Goal: Task Accomplishment & Management: Manage account settings

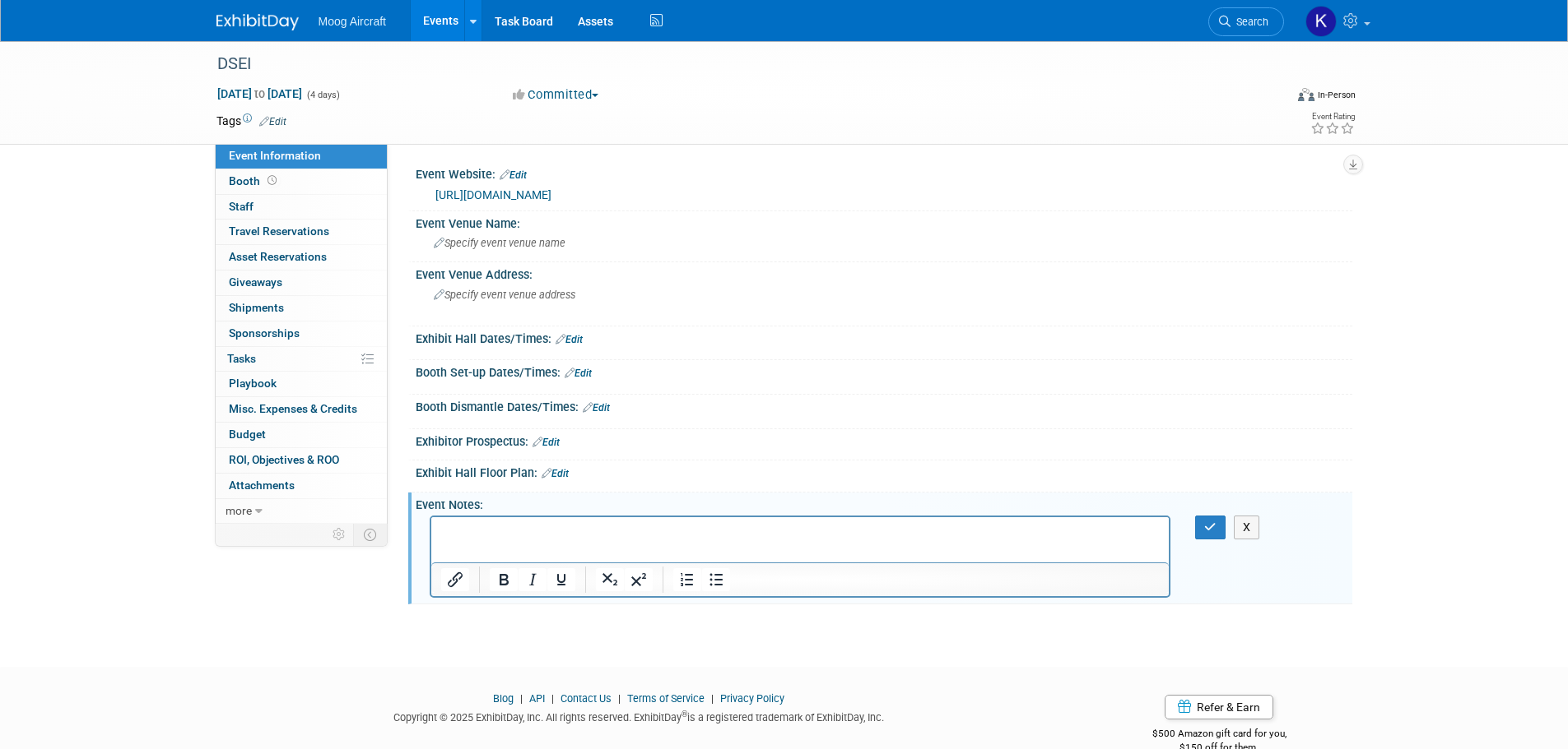
click at [235, 32] on div "Moog Aircraft Events Add Event Bulk Upload Events Shareable Event Boards Recent…" at bounding box center [784, 20] width 1136 height 42
click at [247, 27] on img at bounding box center [257, 22] width 82 height 17
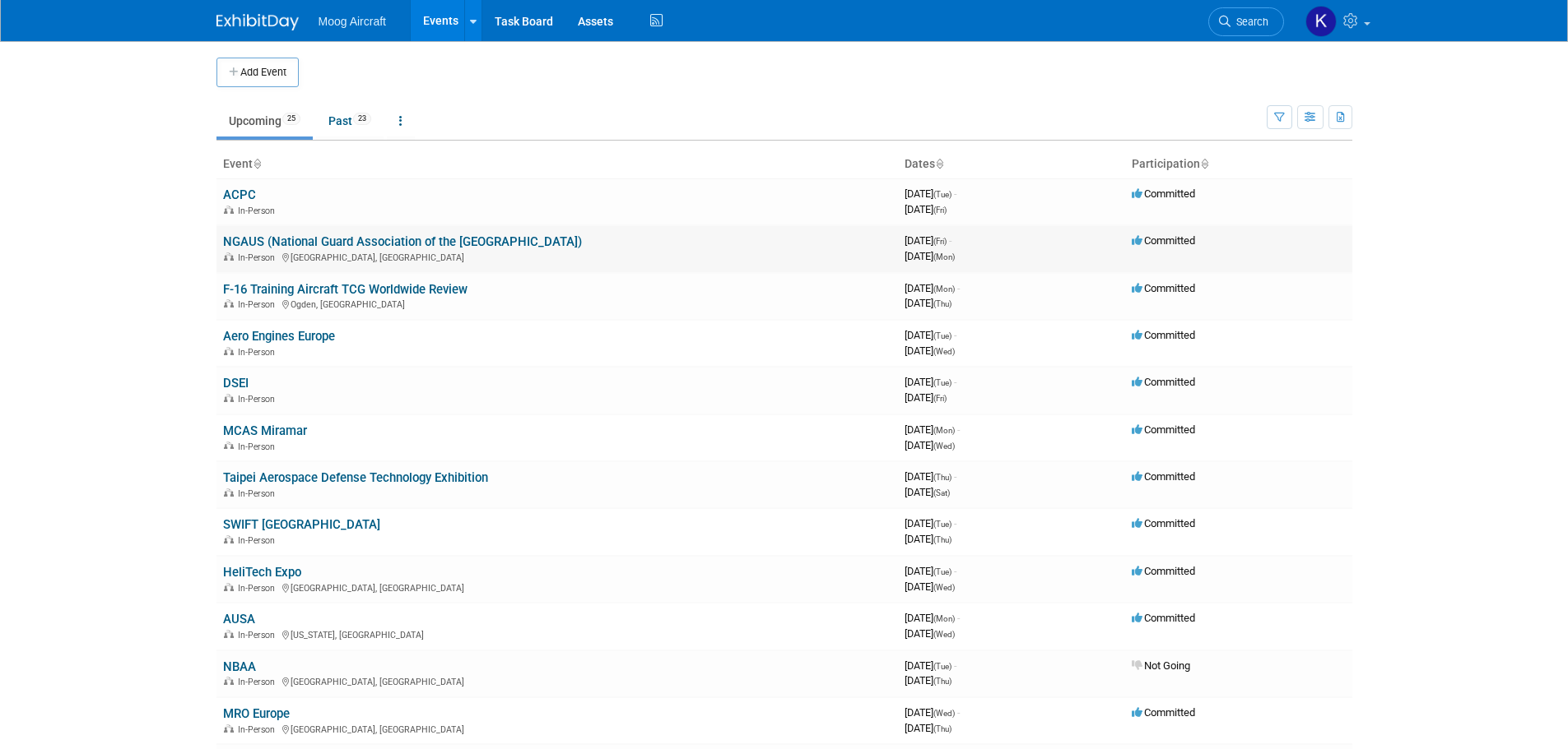
click at [281, 232] on td "NGAUS (National Guard Association of the [GEOGRAPHIC_DATA]) In-Person [GEOGRAPH…" at bounding box center [557, 248] width 681 height 47
click at [281, 245] on link "NGAUS (National Guard Association of the [GEOGRAPHIC_DATA])" at bounding box center [402, 242] width 359 height 15
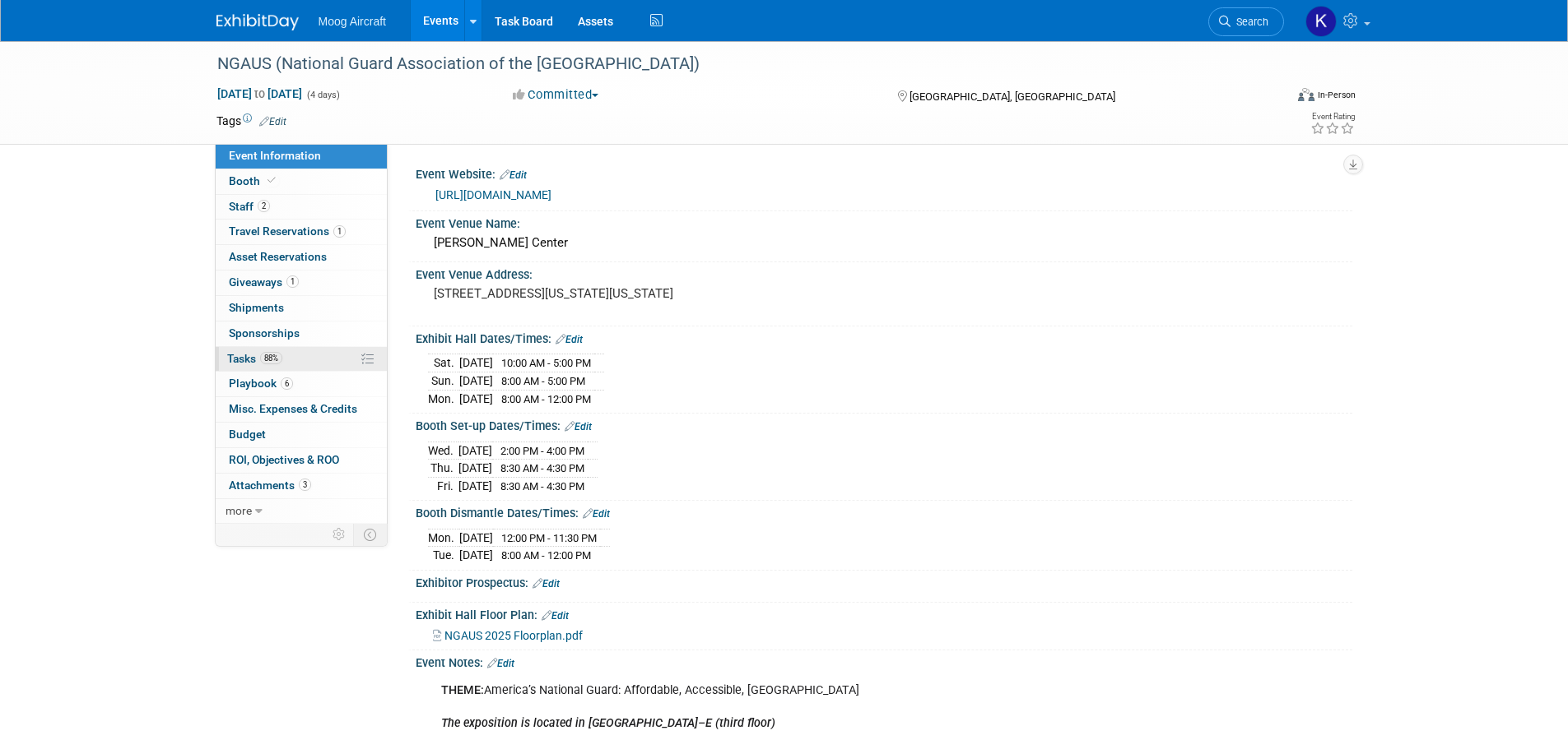
click at [251, 353] on span "Tasks 88%" at bounding box center [255, 359] width 55 height 13
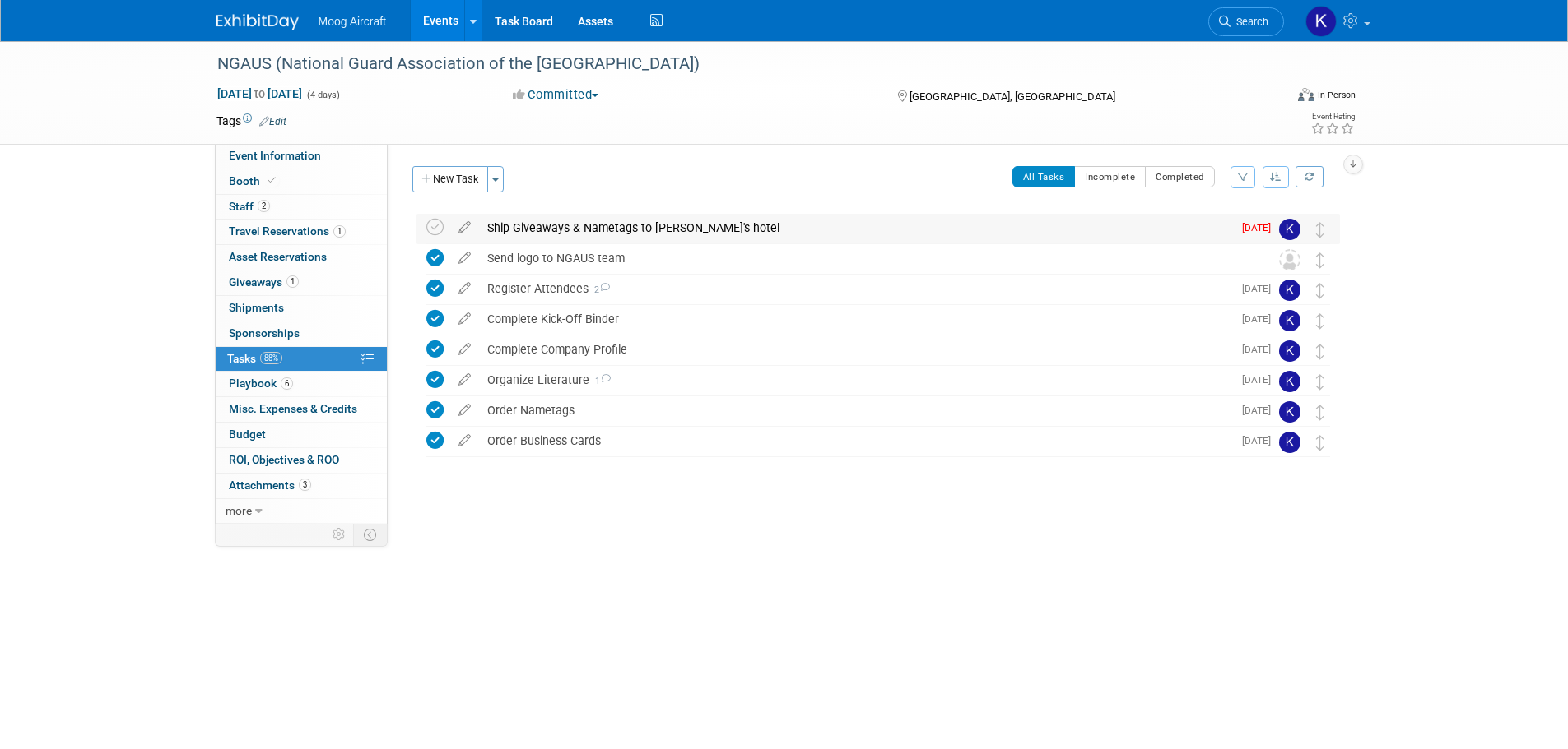
click at [575, 232] on div "Ship Giveaways & Nametags to Matt's hotel" at bounding box center [856, 228] width 753 height 28
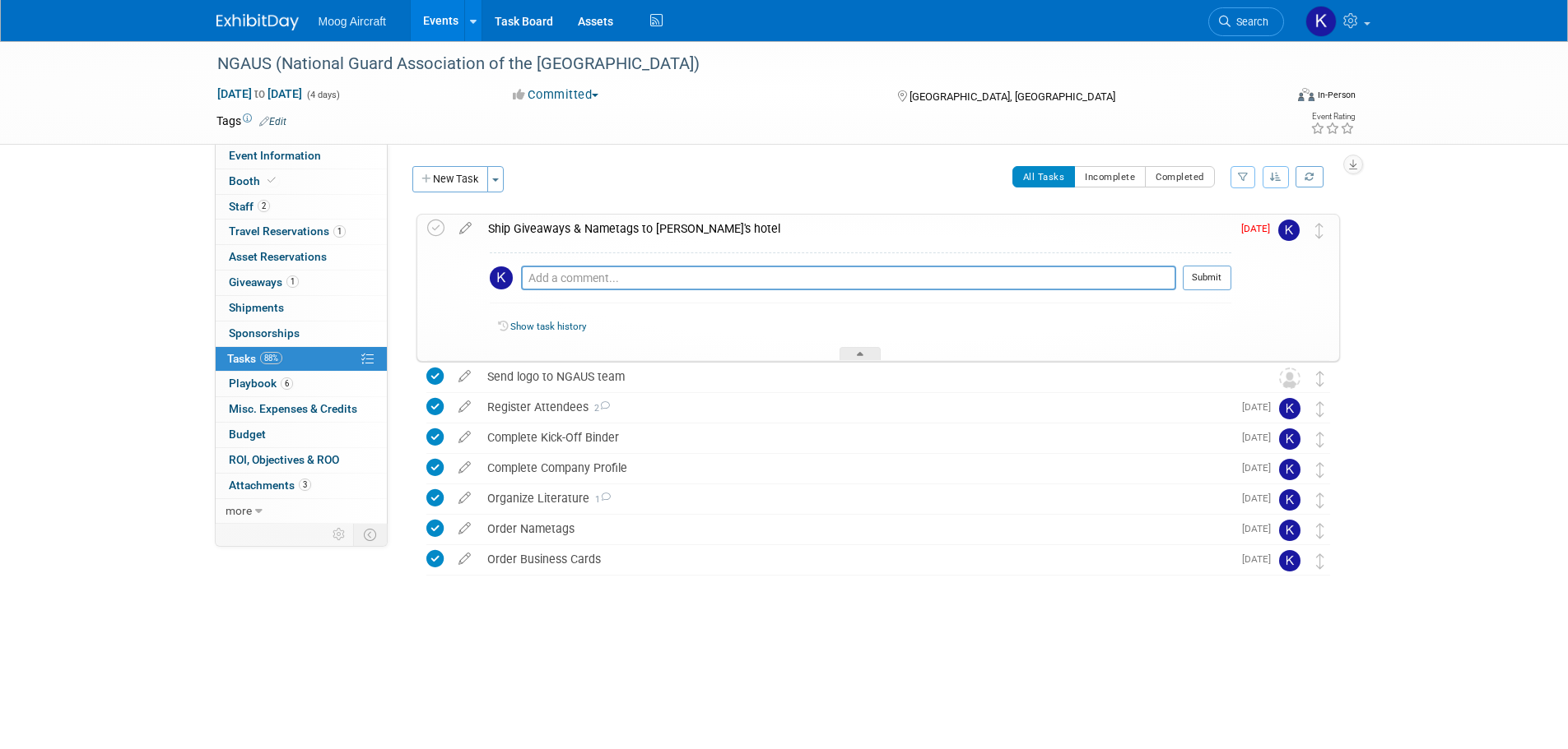
click at [575, 232] on div "Ship Giveaways & Nametags to Matt's hotel" at bounding box center [856, 229] width 751 height 28
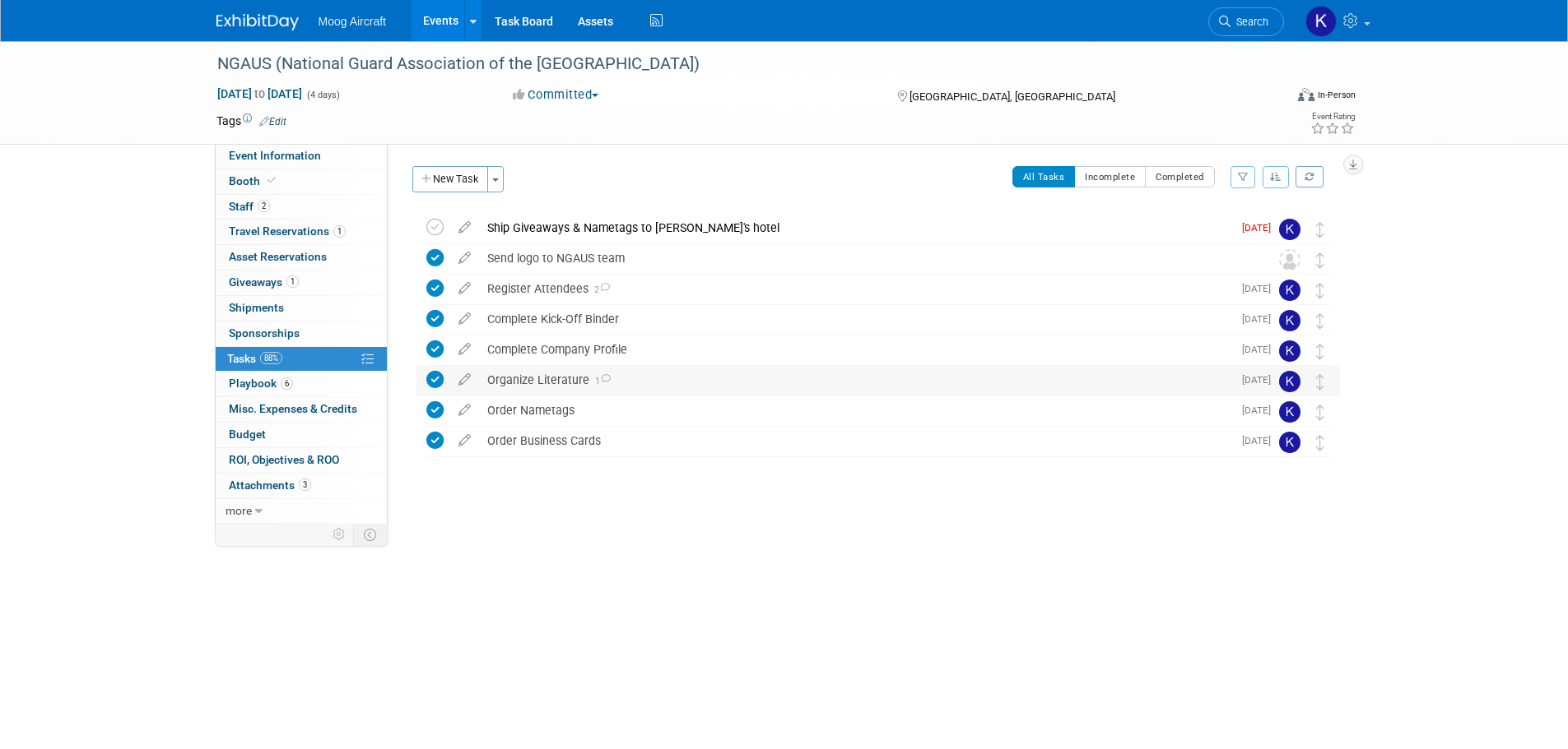
click at [559, 380] on div "Organize Literature 1" at bounding box center [856, 380] width 753 height 28
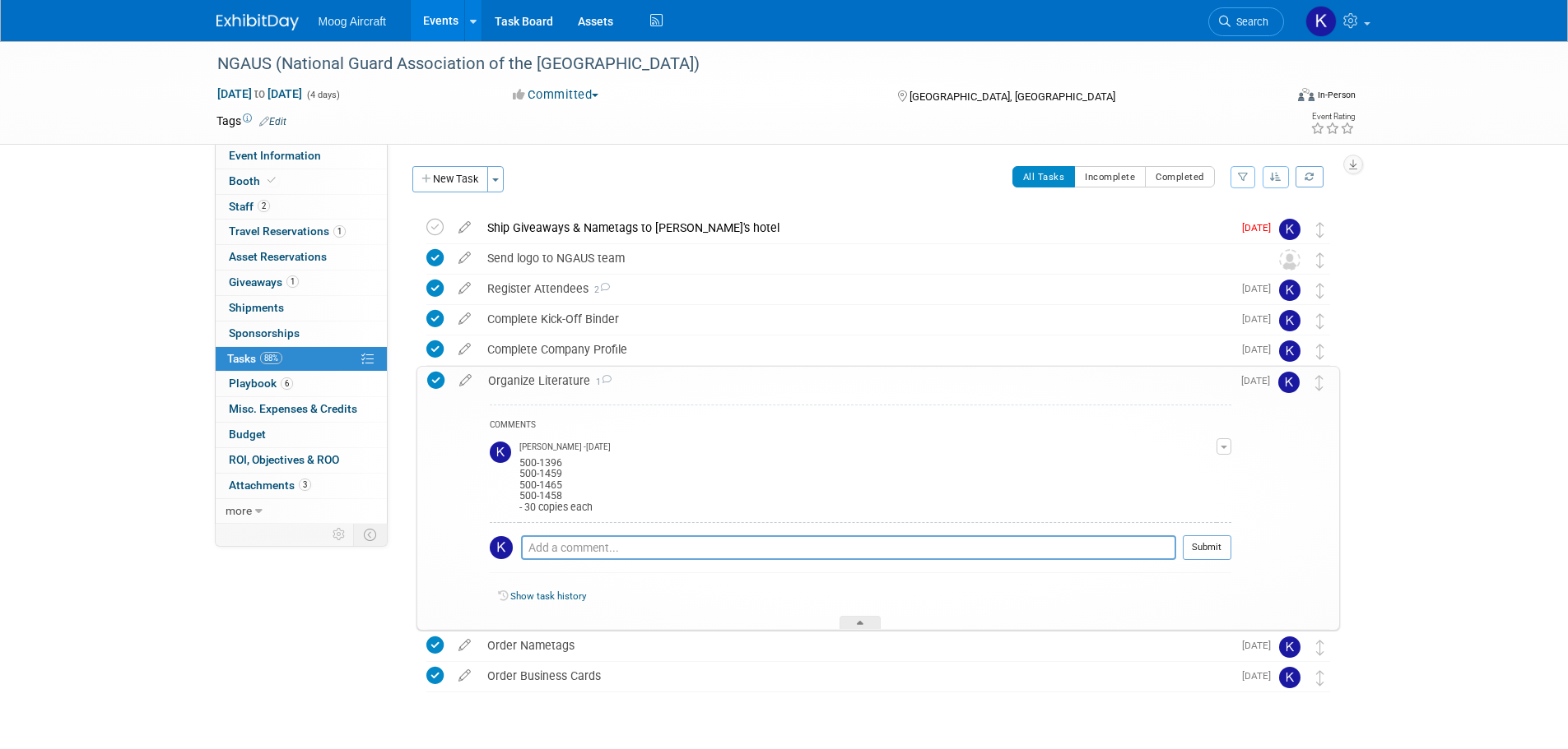
click at [559, 380] on div "Organize Literature 1" at bounding box center [856, 381] width 751 height 28
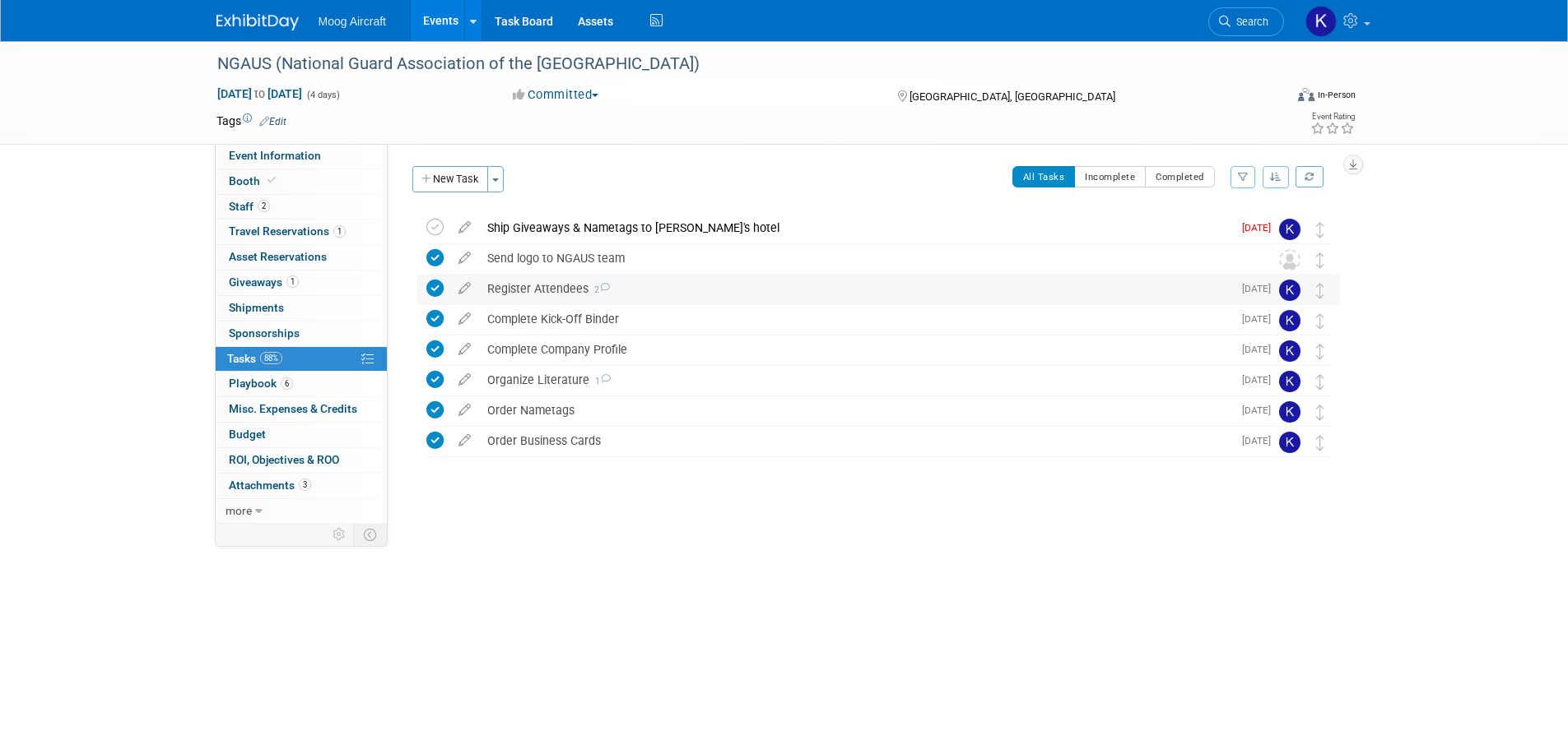
click at [554, 293] on div "Register Attendees 2" at bounding box center [856, 289] width 753 height 28
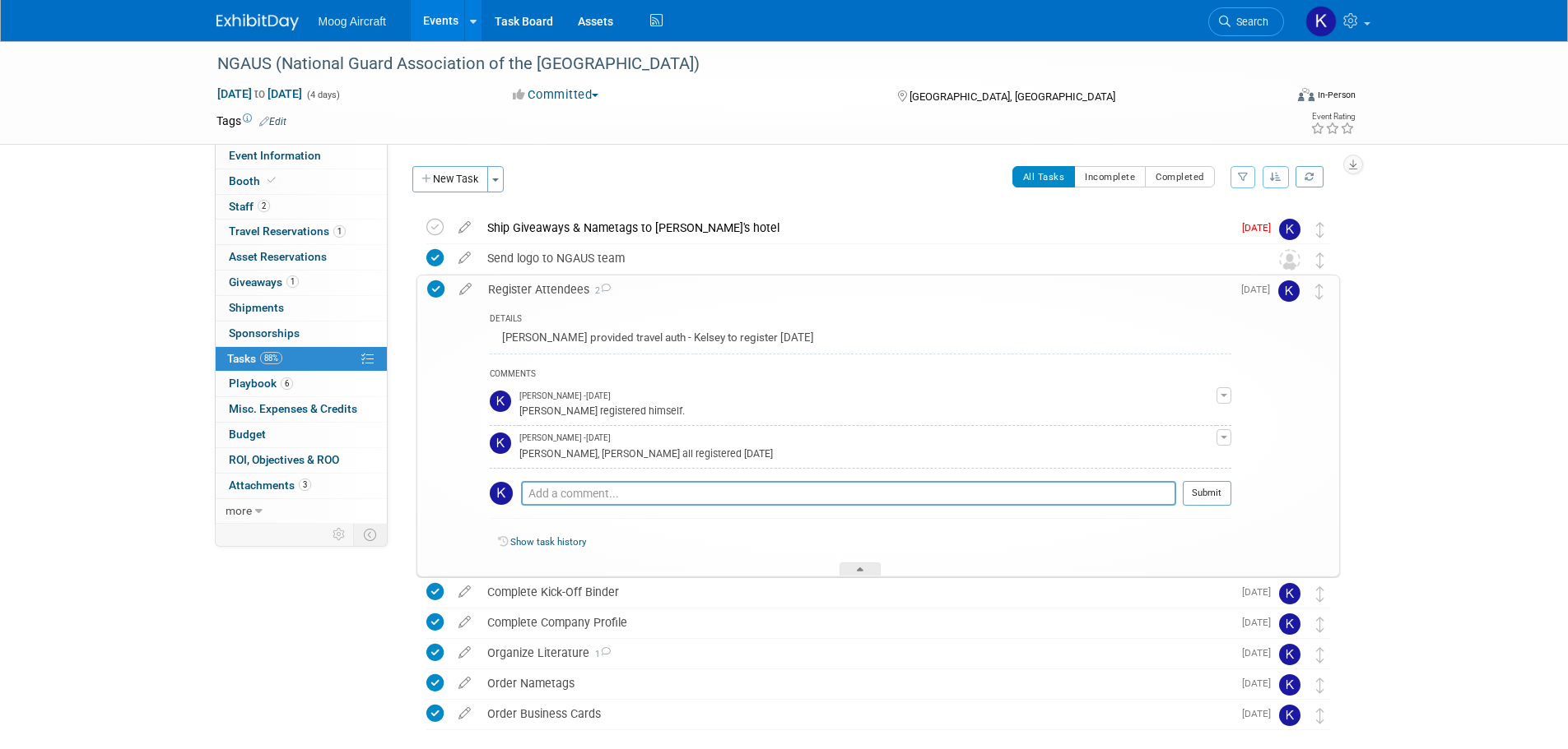
click at [554, 293] on div "Register Attendees 2" at bounding box center [856, 290] width 751 height 28
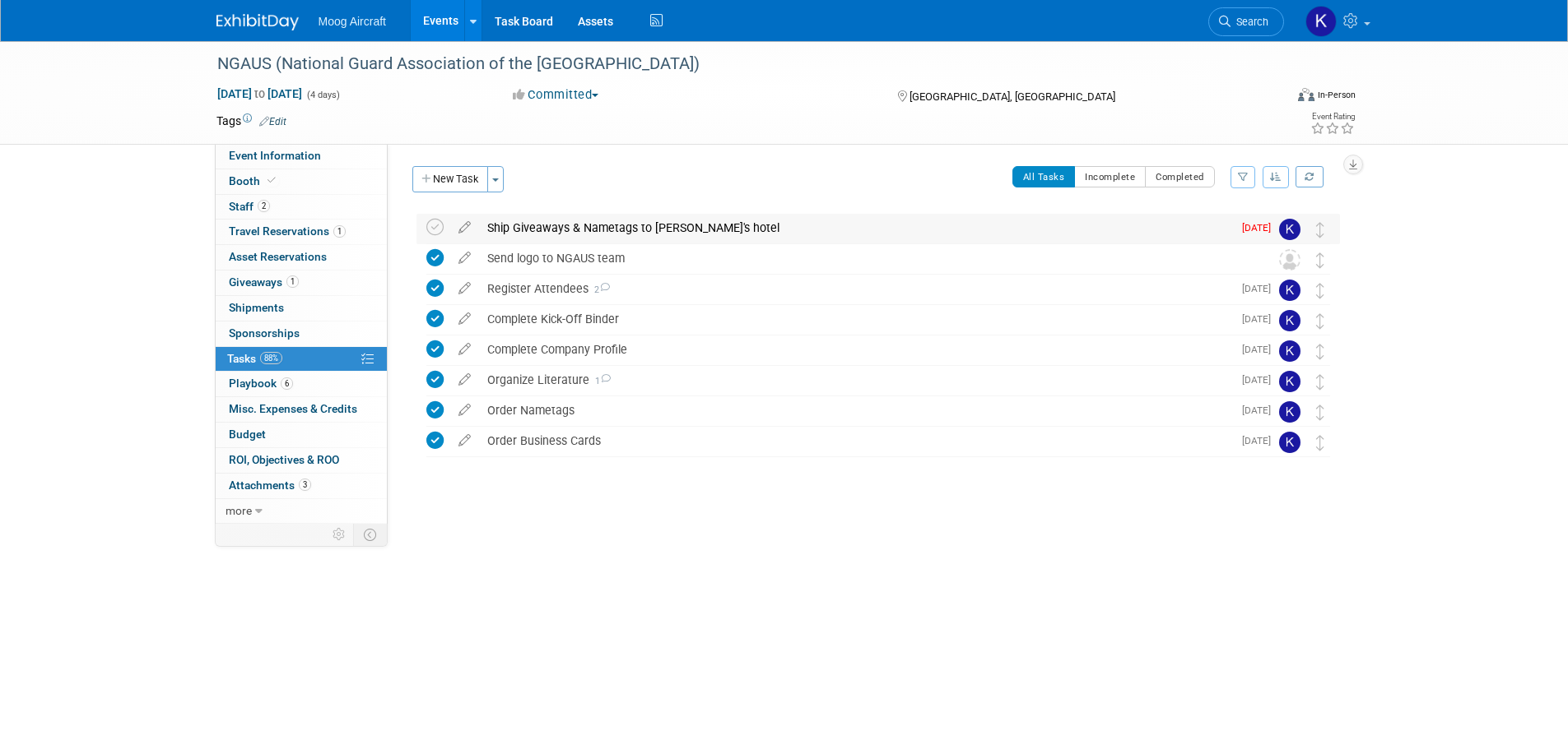
click at [569, 231] on div "Ship Giveaways & Nametags to Matt's hotel" at bounding box center [856, 228] width 753 height 28
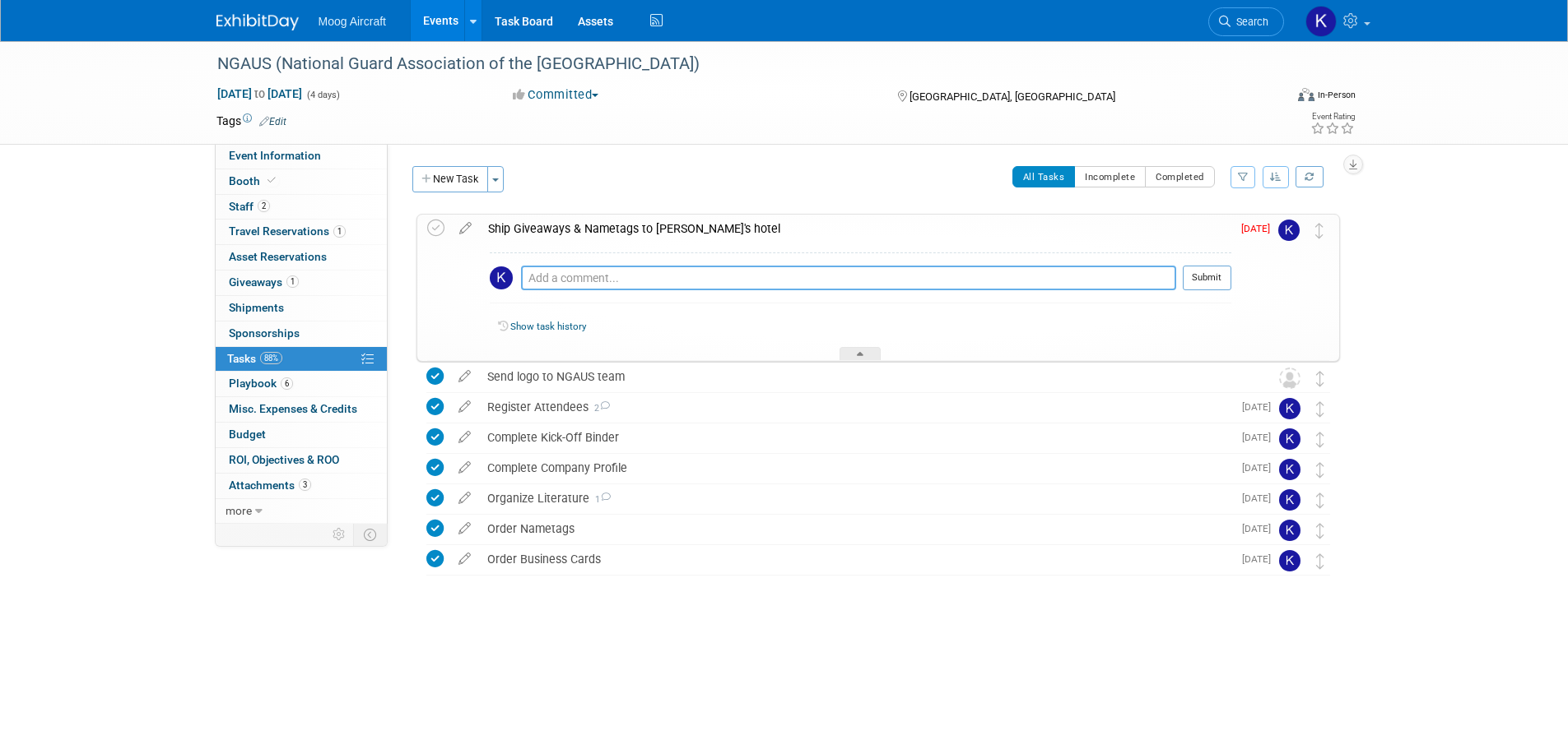
click at [566, 282] on textarea at bounding box center [848, 278] width 655 height 25
click at [557, 290] on textarea at bounding box center [848, 278] width 655 height 25
paste textarea "Address: ATTN: Matthew McCall Pfister Hotel 424 E Wisconsin Ave, Milwaukee, WI …"
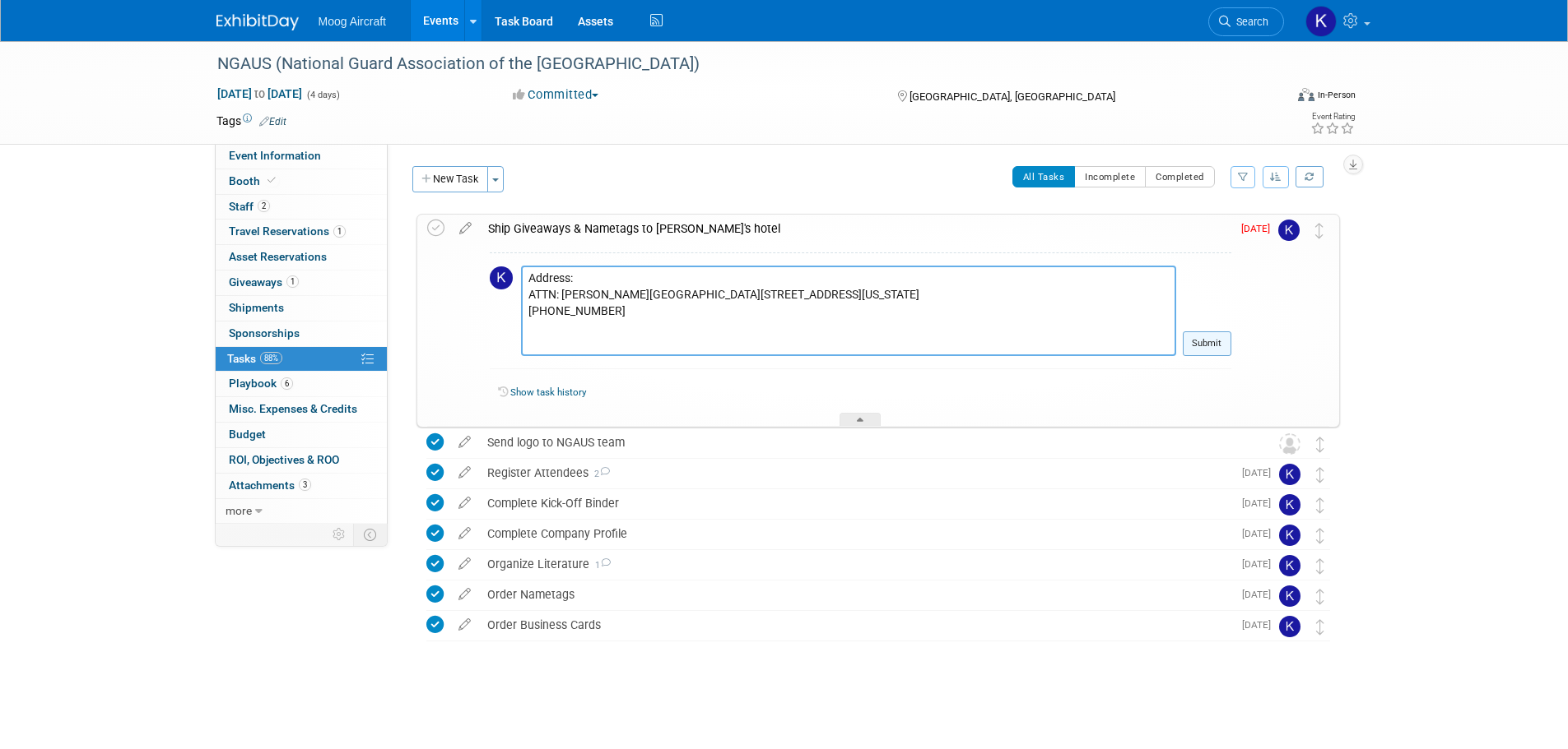
type textarea "Address: ATTN: Matthew McCall Pfister Hotel 424 E Wisconsin Ave, Milwaukee, WI …"
click at [1222, 348] on button "Submit" at bounding box center [1206, 343] width 49 height 25
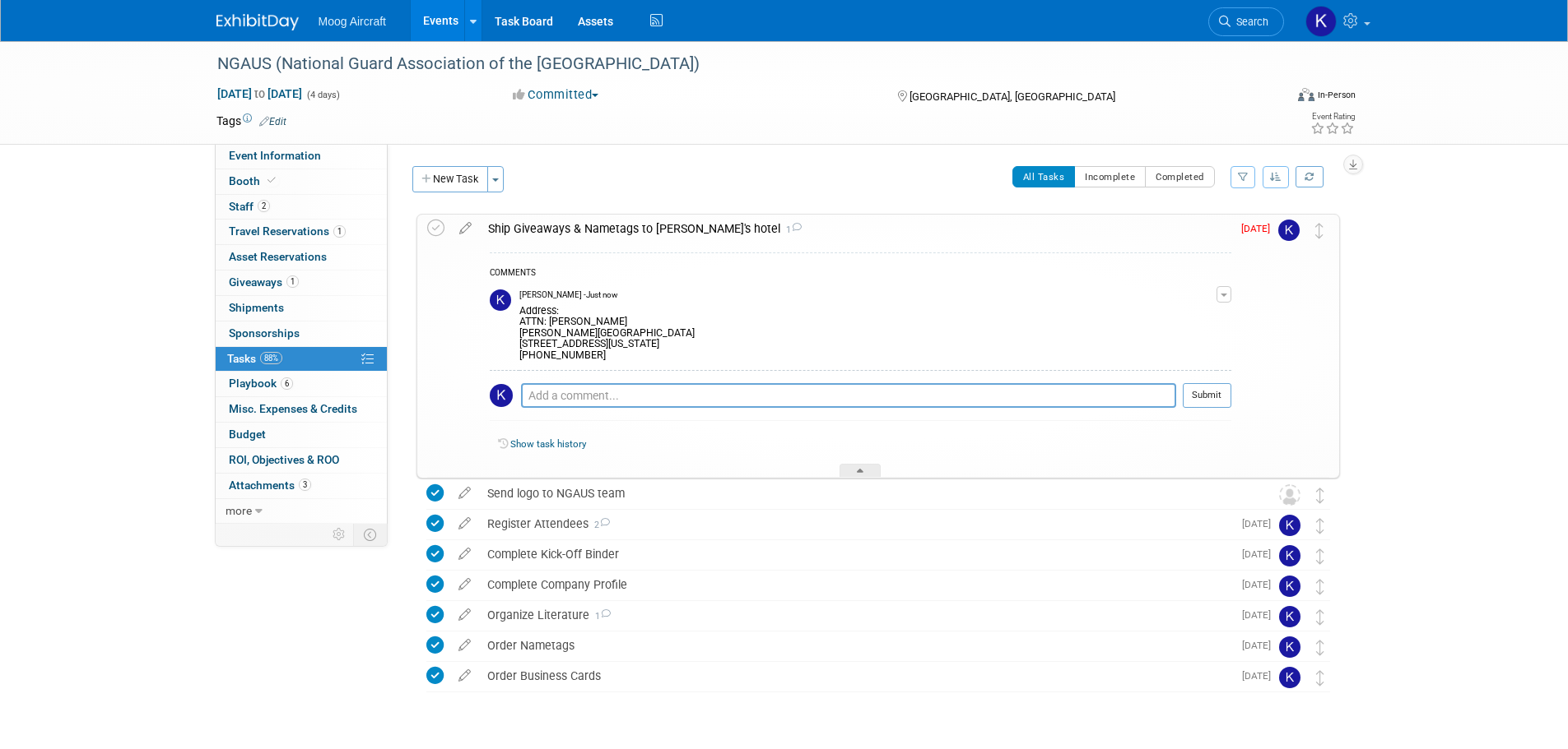
click at [275, 26] on img at bounding box center [257, 22] width 82 height 17
